Goal: Complete application form

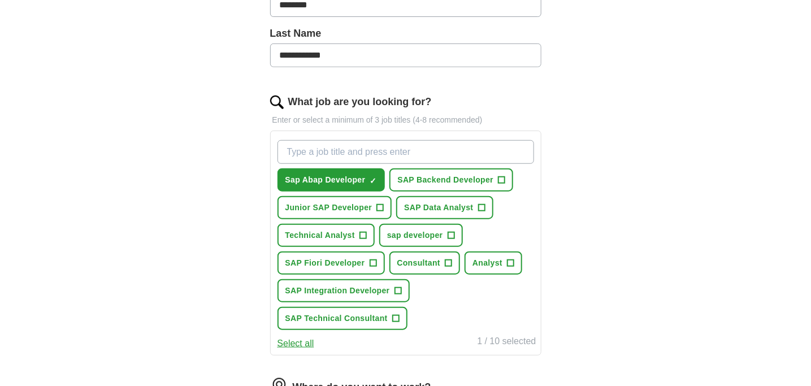
scroll to position [309, 0]
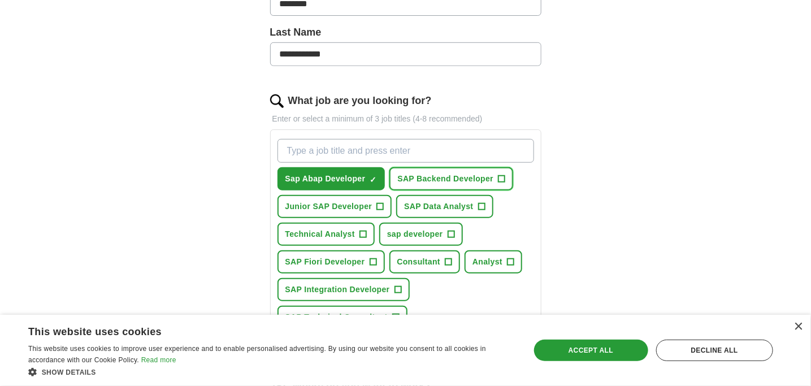
click at [491, 173] on span "SAP Backend Developer" at bounding box center [445, 179] width 96 height 12
click at [364, 201] on span "Junior SAP Developer" at bounding box center [329, 207] width 87 height 12
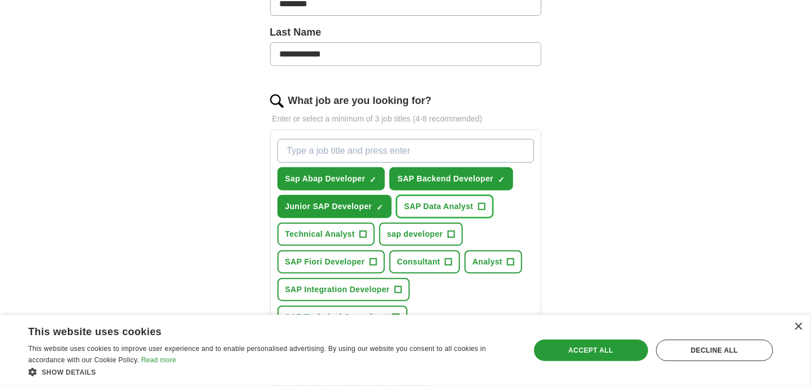
click at [459, 201] on span "SAP Data Analyst" at bounding box center [438, 207] width 69 height 12
click at [338, 228] on span "Technical Analyst" at bounding box center [321, 234] width 70 height 12
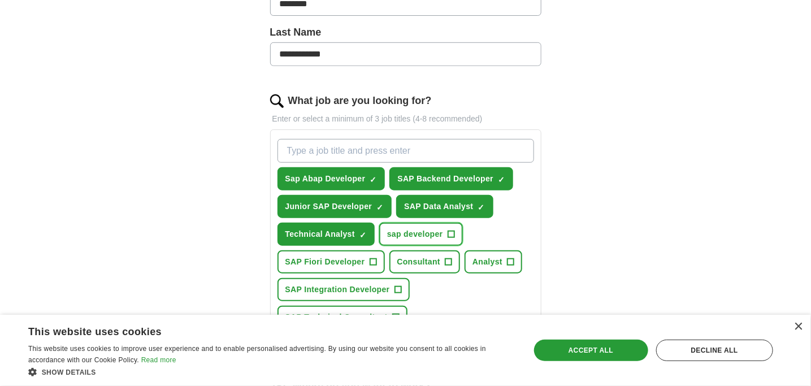
click at [433, 228] on span "sap developer" at bounding box center [415, 234] width 56 height 12
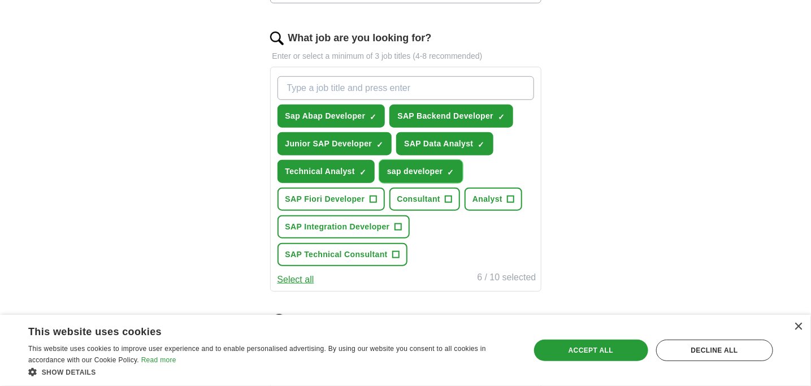
scroll to position [373, 0]
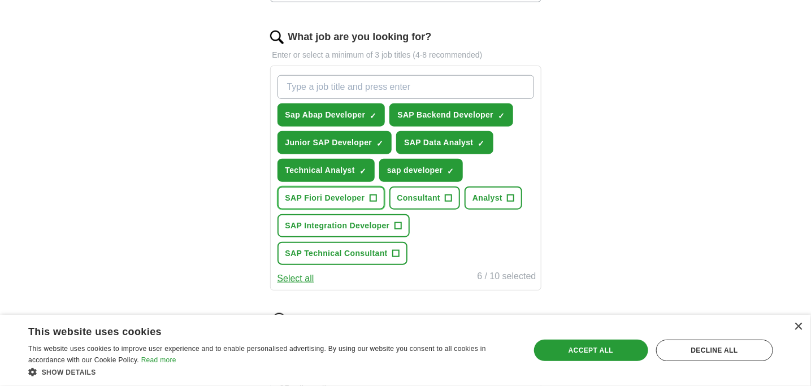
click at [324, 192] on span "SAP Fiori Developer" at bounding box center [326, 198] width 80 height 12
click at [348, 220] on span "SAP Integration Developer" at bounding box center [338, 226] width 105 height 12
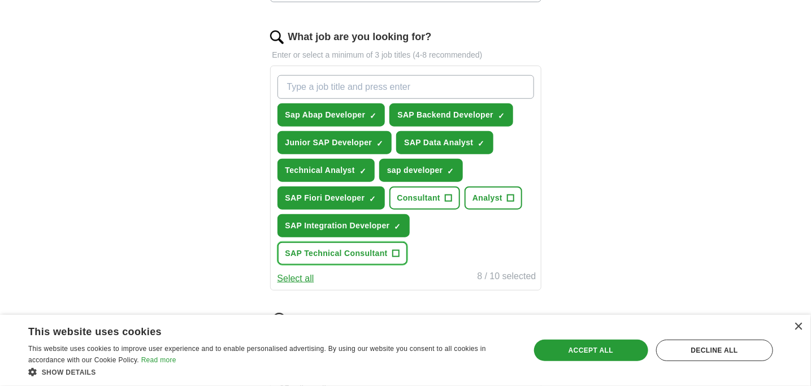
click at [375, 248] on span "SAP Technical Consultant" at bounding box center [337, 254] width 102 height 12
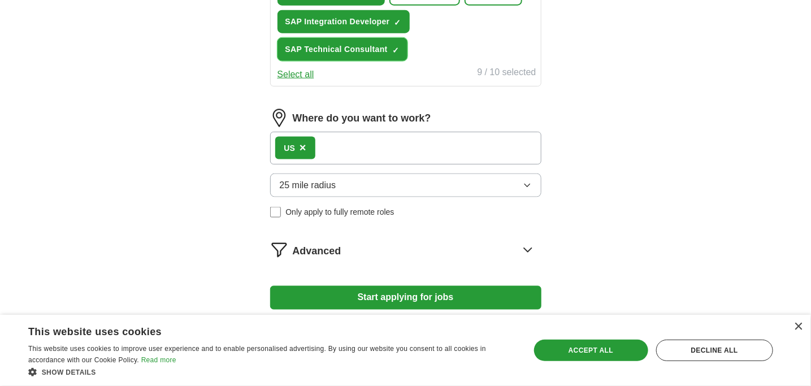
scroll to position [584, 0]
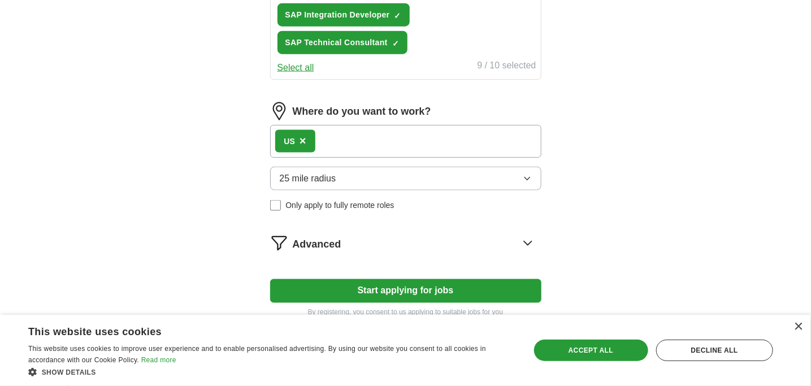
click at [423, 279] on button "Start applying for jobs" at bounding box center [405, 291] width 271 height 24
select select "**"
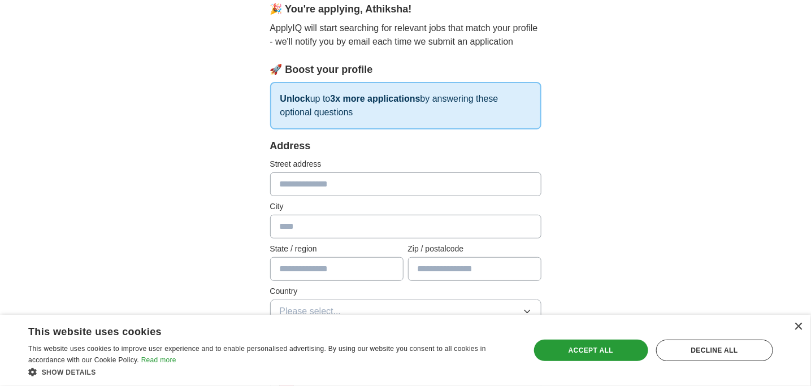
scroll to position [132, 0]
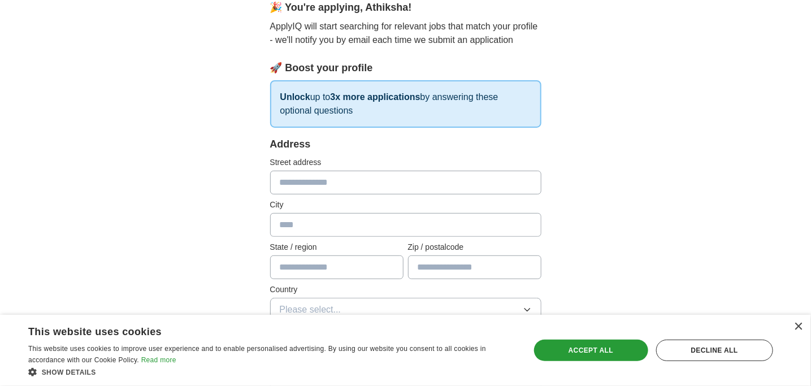
click at [329, 171] on input "text" at bounding box center [405, 183] width 271 height 24
type input "**********"
type input "*******"
type input "**"
type input "*****"
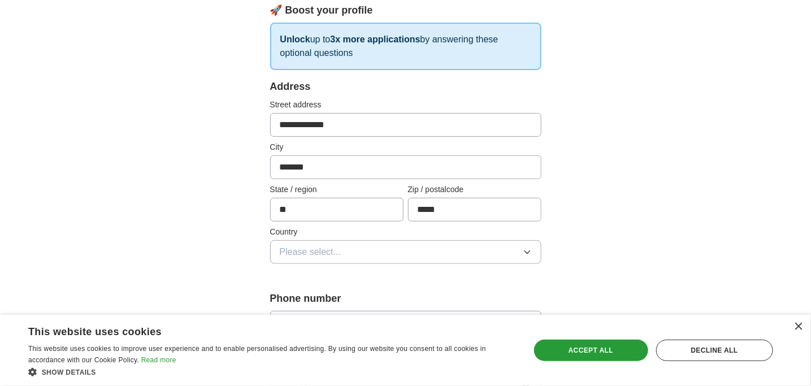
scroll to position [189, 0]
click at [309, 245] on span "Please select..." at bounding box center [311, 252] width 62 height 14
click at [298, 290] on li "[GEOGRAPHIC_DATA]" at bounding box center [406, 301] width 270 height 23
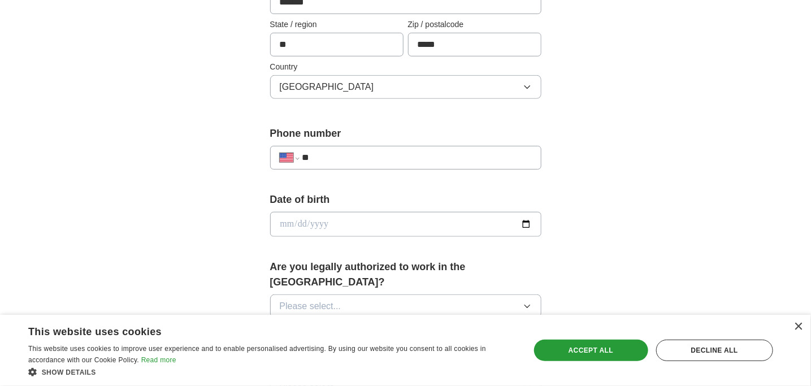
scroll to position [355, 0]
click at [353, 151] on input "**" at bounding box center [417, 158] width 230 height 14
type input "**********"
click at [314, 212] on input "date" at bounding box center [405, 224] width 271 height 25
click at [531, 212] on input "date" at bounding box center [405, 224] width 271 height 25
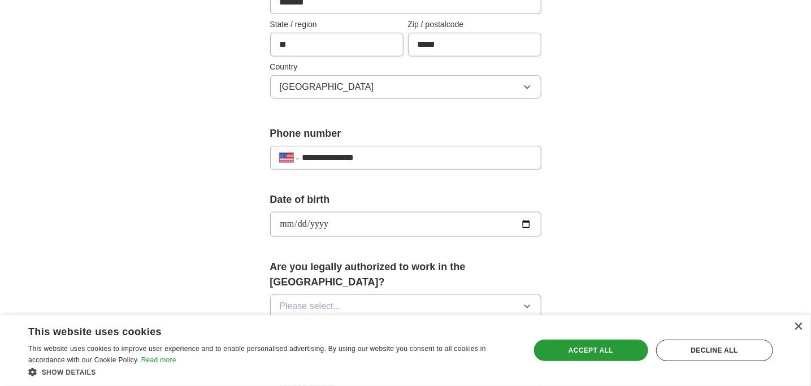
type input "**********"
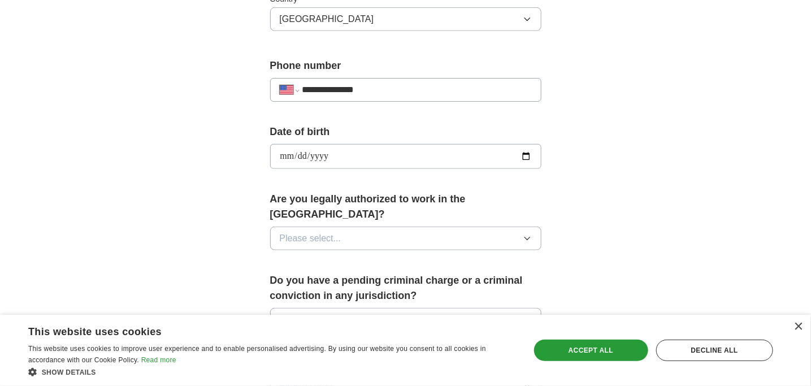
scroll to position [426, 0]
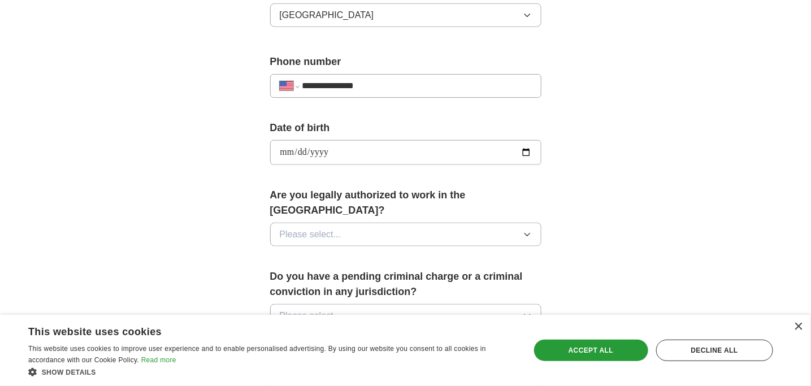
click at [369, 223] on div "Please select..." at bounding box center [405, 235] width 271 height 24
click at [326, 228] on span "Please select..." at bounding box center [311, 235] width 62 height 14
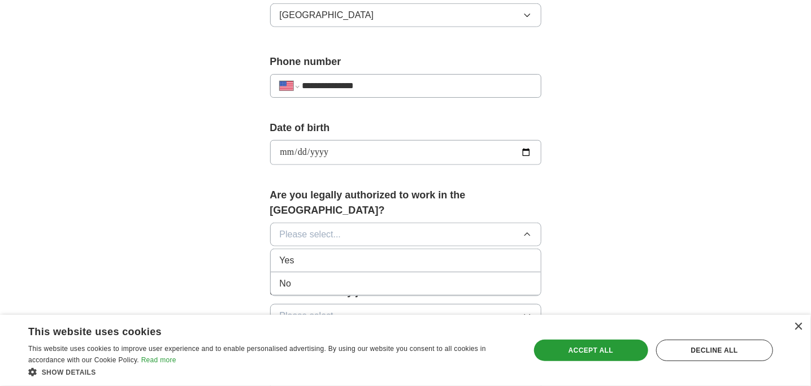
click at [311, 254] on div "Yes" at bounding box center [406, 261] width 252 height 14
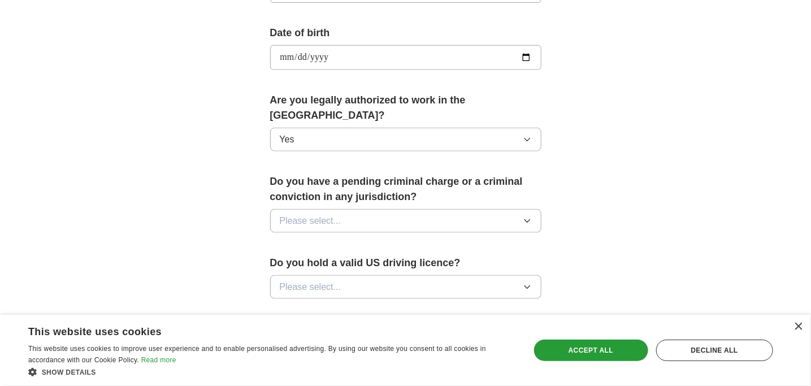
scroll to position [534, 0]
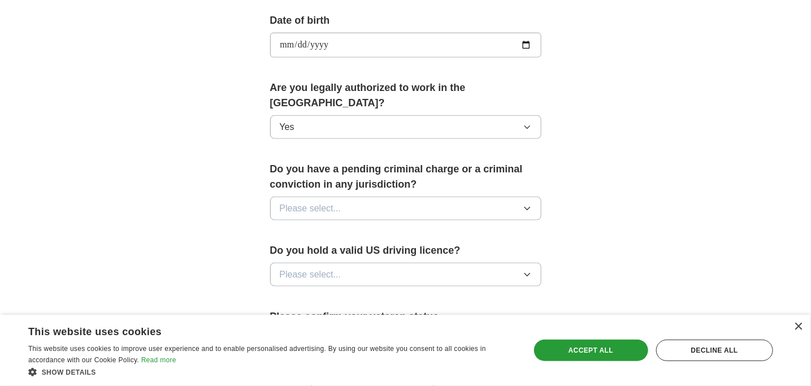
click at [378, 197] on button "Please select..." at bounding box center [405, 209] width 271 height 24
click at [316, 251] on div "No" at bounding box center [406, 258] width 252 height 14
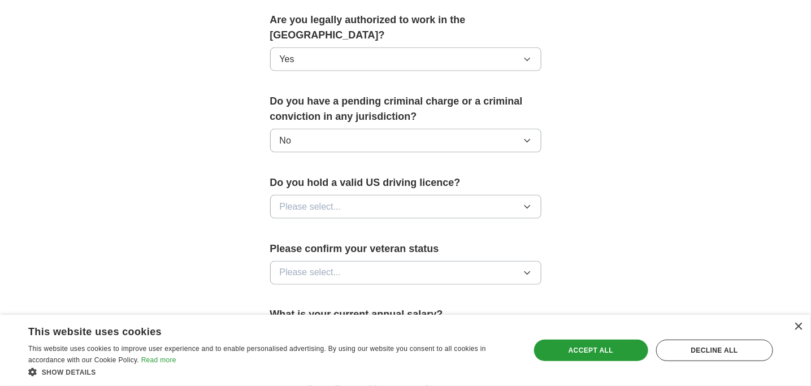
scroll to position [602, 0]
click at [417, 195] on button "Please select..." at bounding box center [405, 207] width 271 height 24
click at [324, 244] on li "No" at bounding box center [406, 255] width 270 height 23
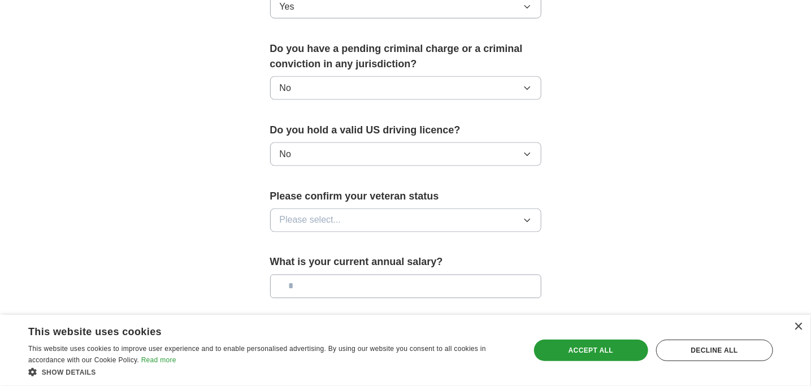
scroll to position [656, 0]
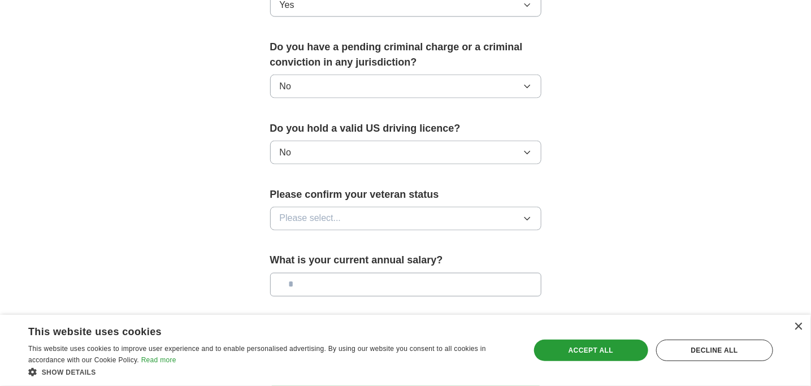
click at [372, 207] on button "Please select..." at bounding box center [405, 219] width 271 height 24
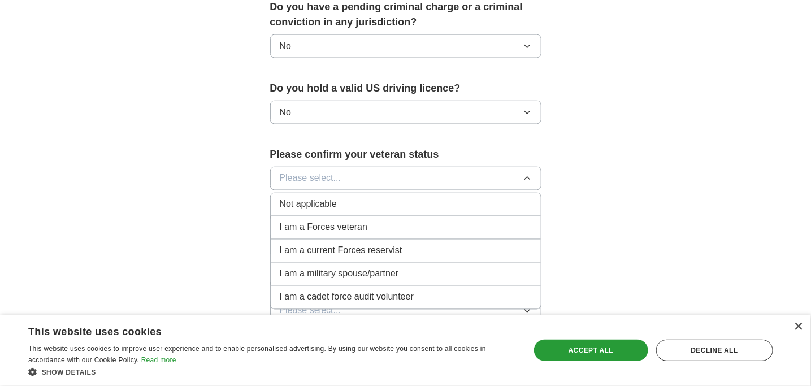
scroll to position [697, 0]
click at [332, 197] on span "Not applicable" at bounding box center [308, 204] width 57 height 14
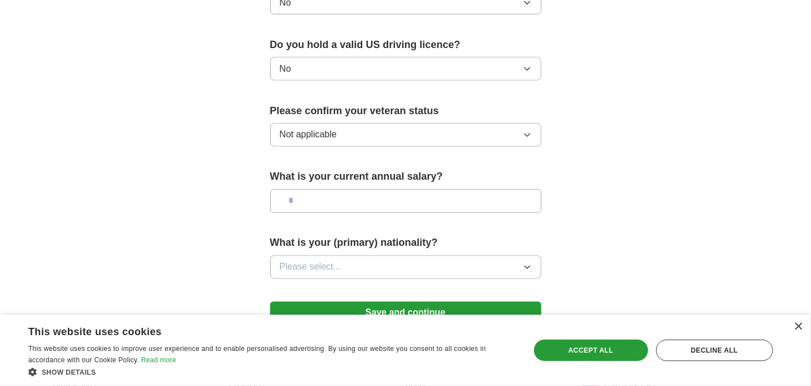
scroll to position [741, 0]
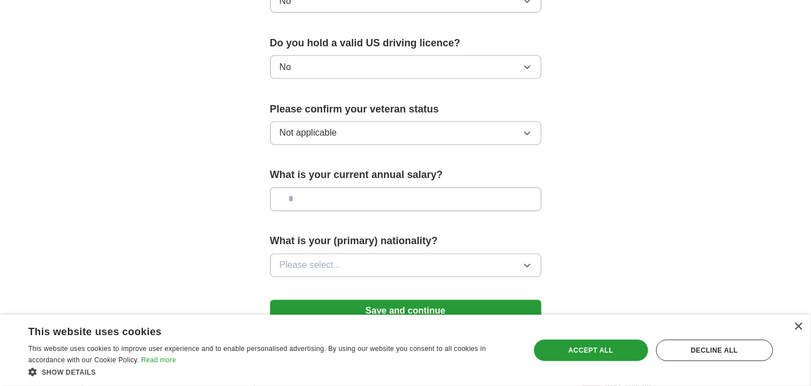
click at [360, 188] on input "text" at bounding box center [405, 200] width 271 height 24
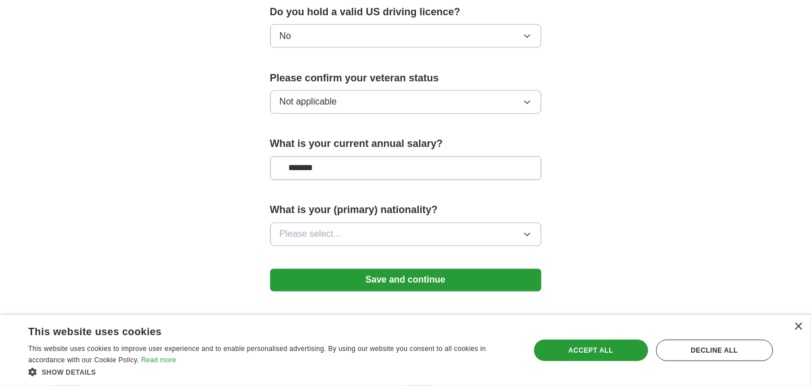
type input "*******"
click at [342, 223] on button "Please select..." at bounding box center [405, 235] width 271 height 24
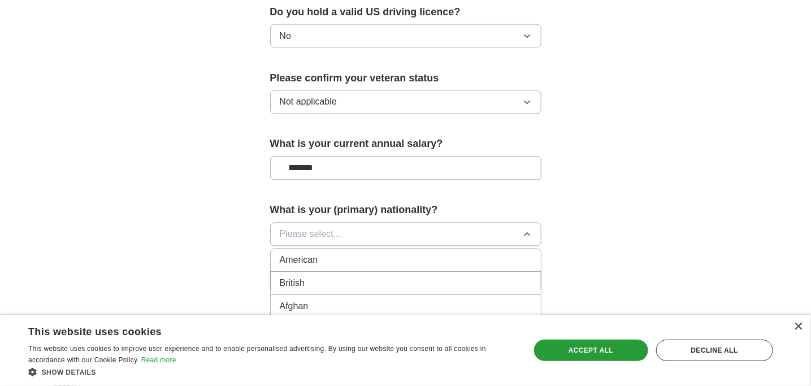
click at [308, 228] on span "Please select..." at bounding box center [311, 235] width 62 height 14
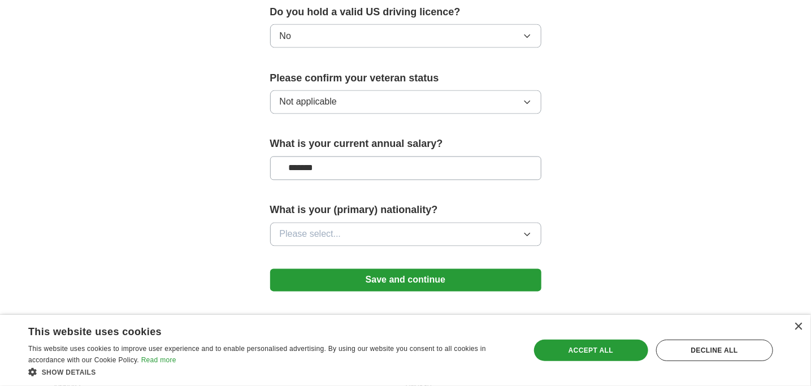
click at [417, 223] on button "Please select..." at bounding box center [405, 235] width 271 height 24
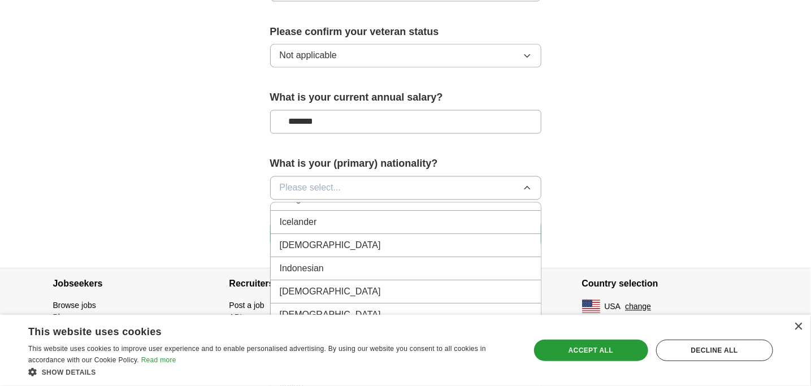
scroll to position [1821, 0]
click at [299, 241] on span "[DEMOGRAPHIC_DATA]" at bounding box center [330, 248] width 101 height 14
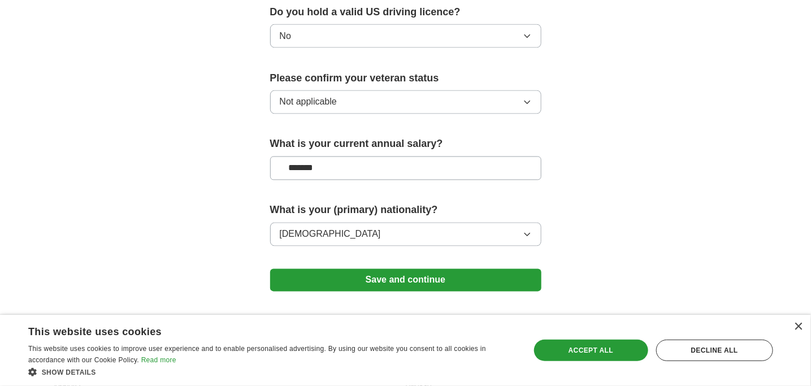
click at [378, 269] on button "Save and continue" at bounding box center [405, 280] width 271 height 23
